Goal: Use online tool/utility: Utilize a website feature to perform a specific function

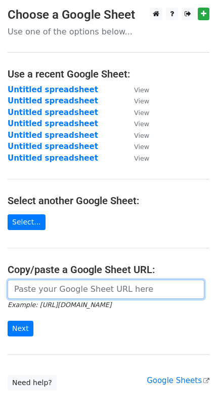
click at [40, 279] on input "url" at bounding box center [106, 288] width 197 height 19
paste input "[URL][DOMAIN_NAME]"
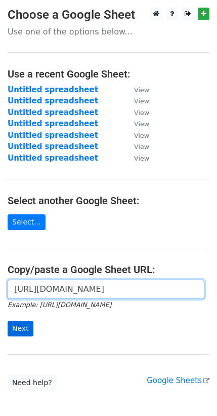
type input "[URL][DOMAIN_NAME]"
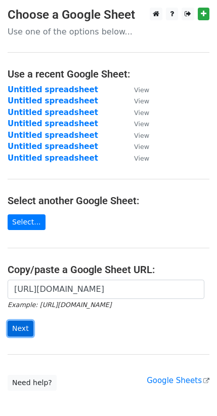
click at [21, 320] on input "Next" at bounding box center [21, 328] width 26 height 16
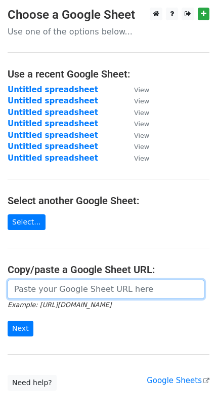
click at [37, 282] on input "url" at bounding box center [106, 288] width 197 height 19
paste input "https://docs.google.com/spreadsheets/d/1nV6Ifvx6iLpzji6rWX2r3aMk-84WjRthEsEj0M7…"
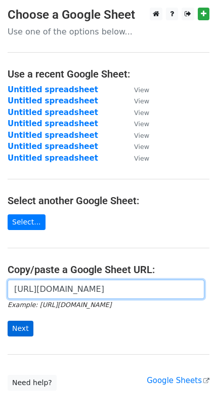
type input "https://docs.google.com/spreadsheets/d/1nV6Ifvx6iLpzji6rWX2r3aMk-84WjRthEsEj0M7…"
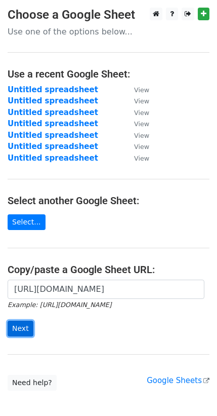
click at [22, 320] on input "Next" at bounding box center [21, 328] width 26 height 16
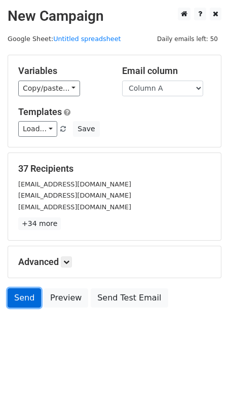
click at [19, 288] on link "Send" at bounding box center [24, 297] width 33 height 19
